Goal: Find specific page/section: Find specific page/section

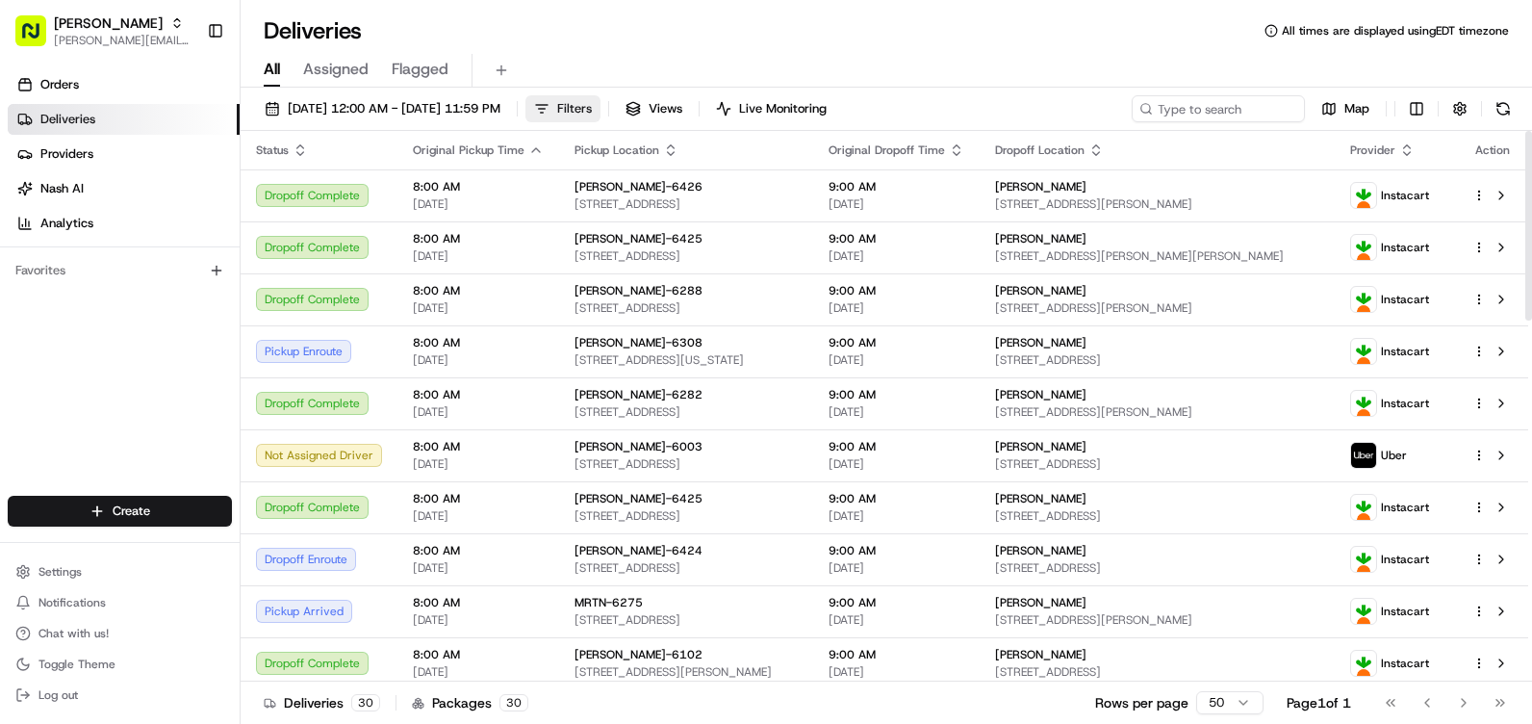
click at [592, 106] on span "Filters" at bounding box center [574, 108] width 35 height 17
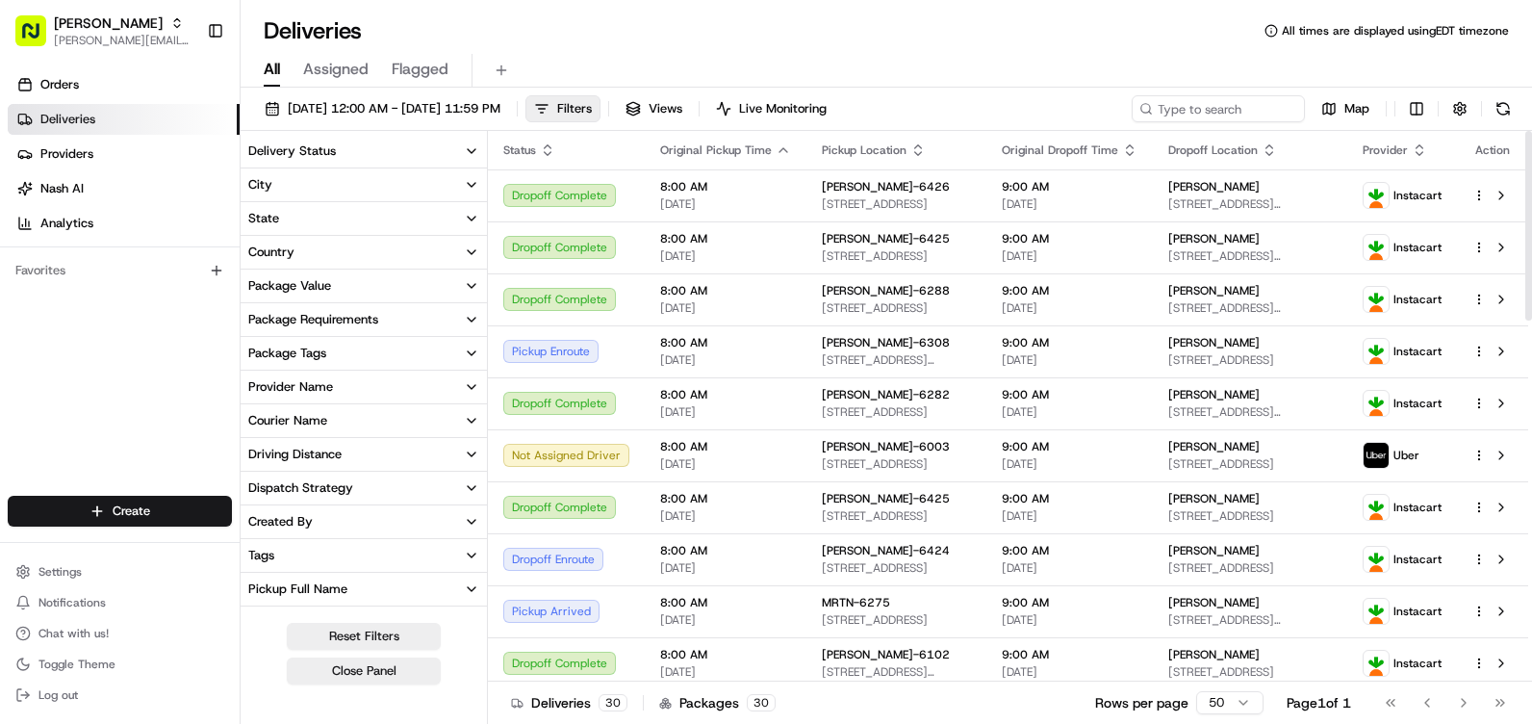
click at [371, 186] on button "City" at bounding box center [364, 184] width 246 height 33
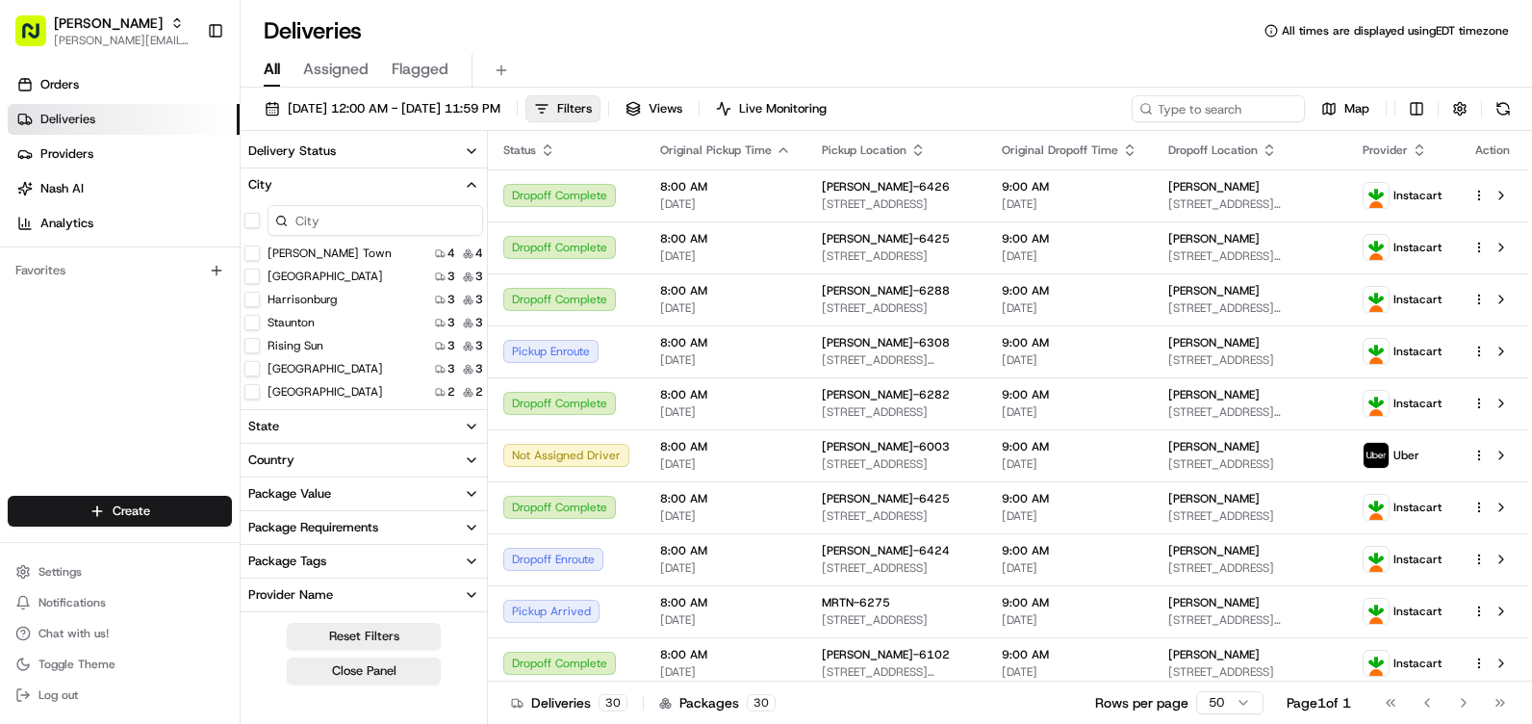
click at [431, 222] on input at bounding box center [375, 220] width 216 height 31
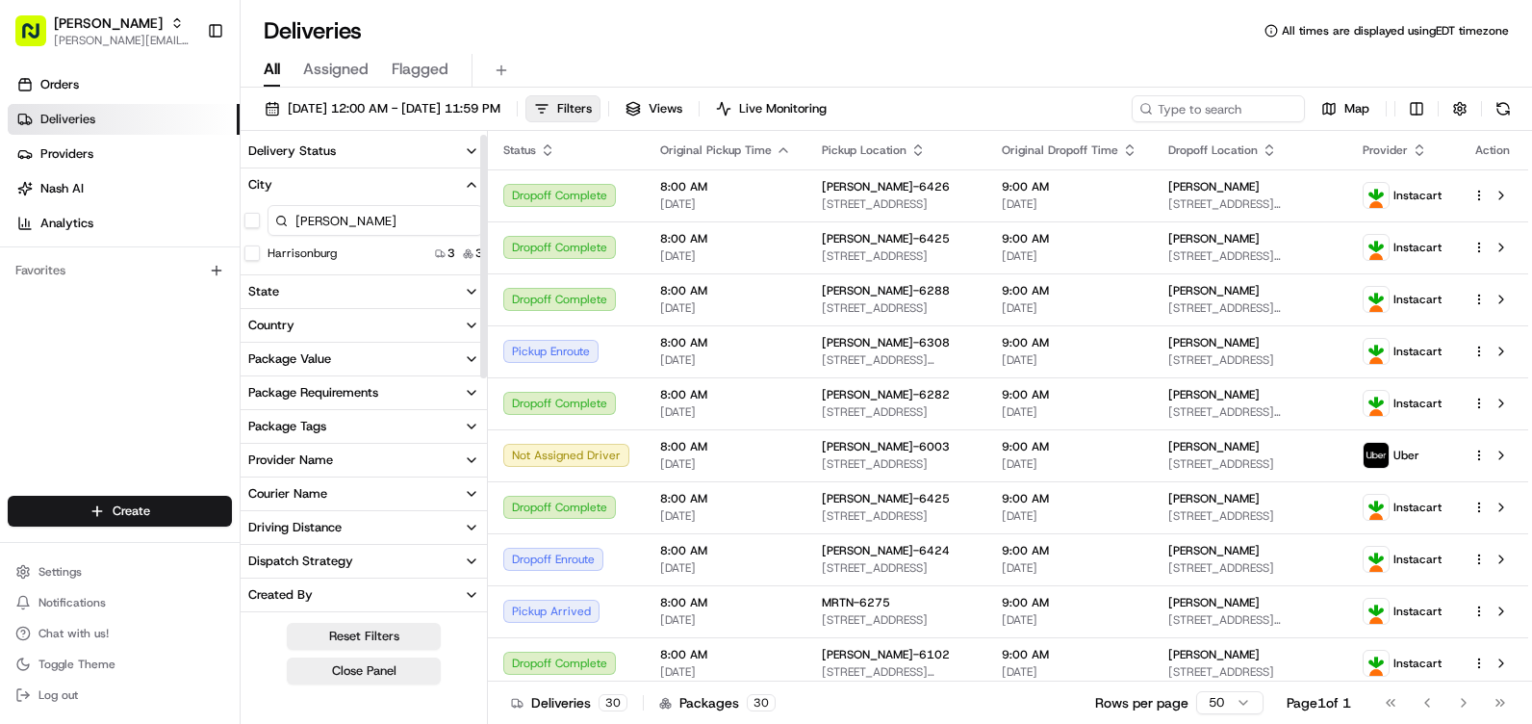
type input "[PERSON_NAME]"
click at [272, 263] on div "[PERSON_NAME] Harrisonburg 3 3" at bounding box center [364, 233] width 246 height 65
click at [272, 257] on label "Harrisonburg" at bounding box center [301, 252] width 69 height 15
click at [260, 257] on button "Harrisonburg" at bounding box center [251, 252] width 15 height 15
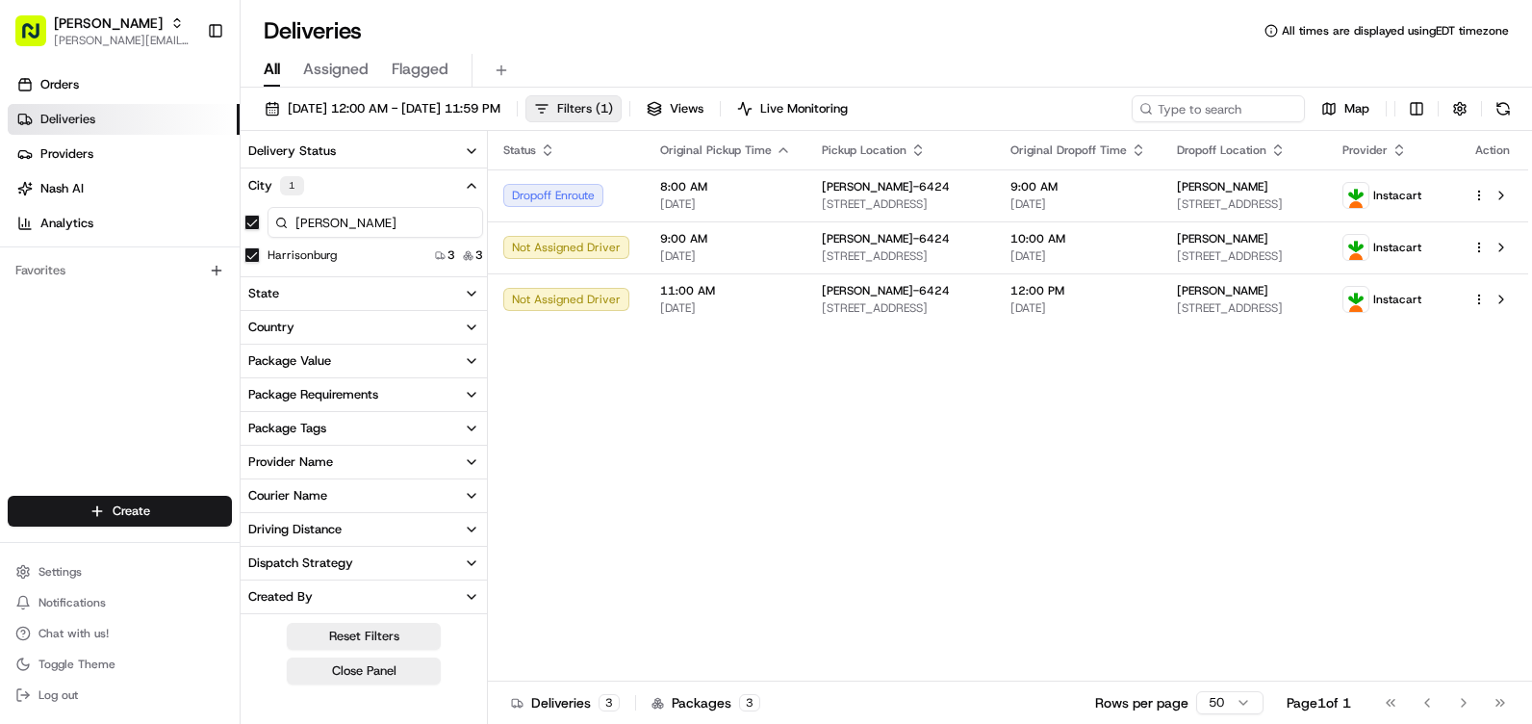
click at [613, 111] on span "Filters ( 1 )" at bounding box center [585, 108] width 56 height 17
